Goal: Task Accomplishment & Management: Manage account settings

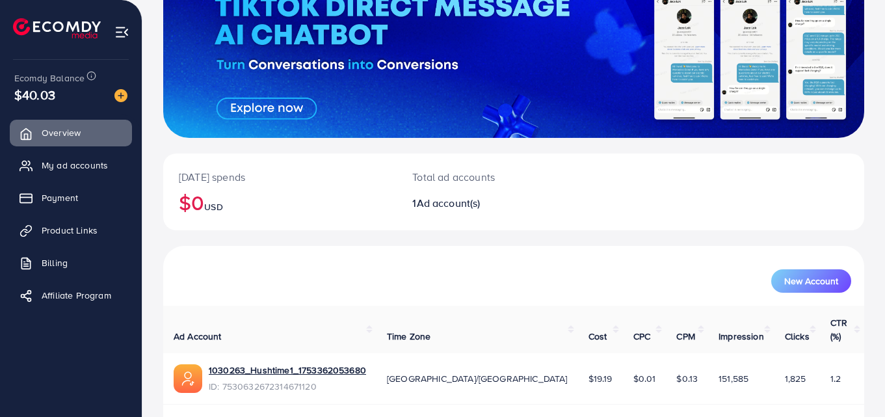
scroll to position [148, 0]
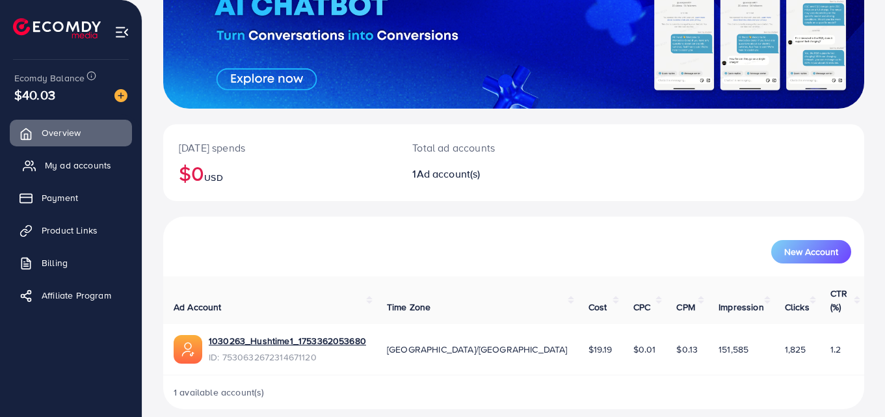
click at [94, 165] on span "My ad accounts" at bounding box center [78, 165] width 66 height 13
